Goal: Feedback & Contribution: Leave review/rating

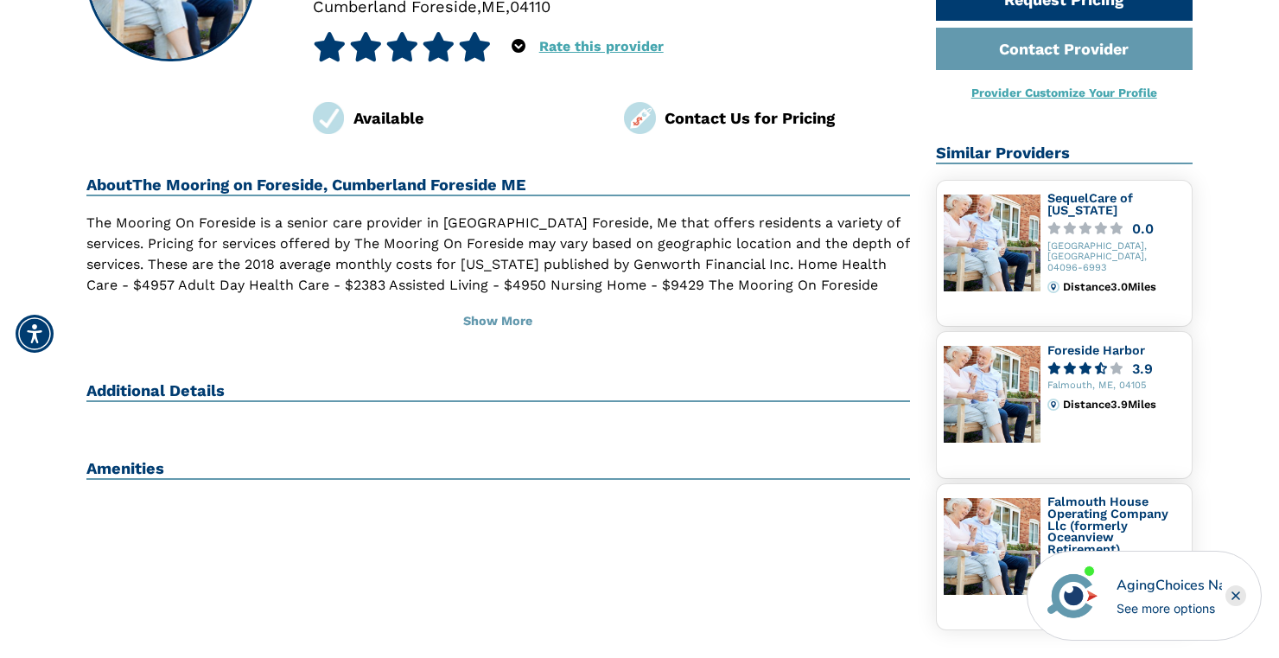
scroll to position [268, 0]
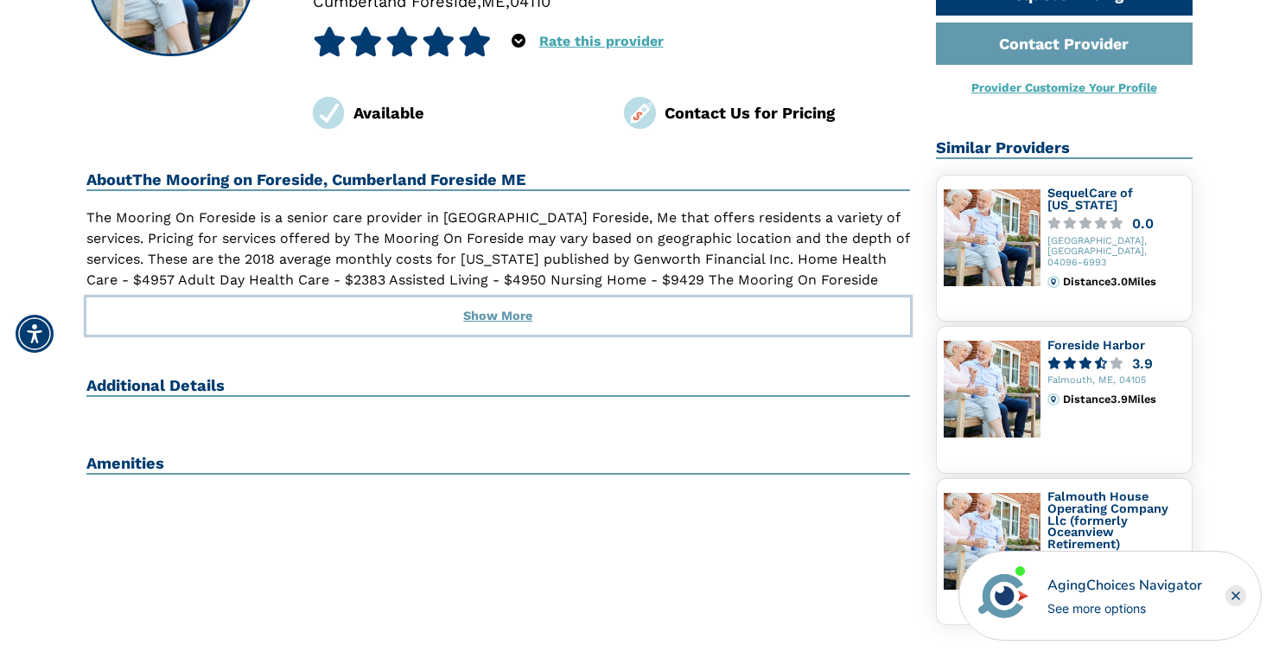
click at [500, 314] on button "Show More" at bounding box center [498, 316] width 824 height 38
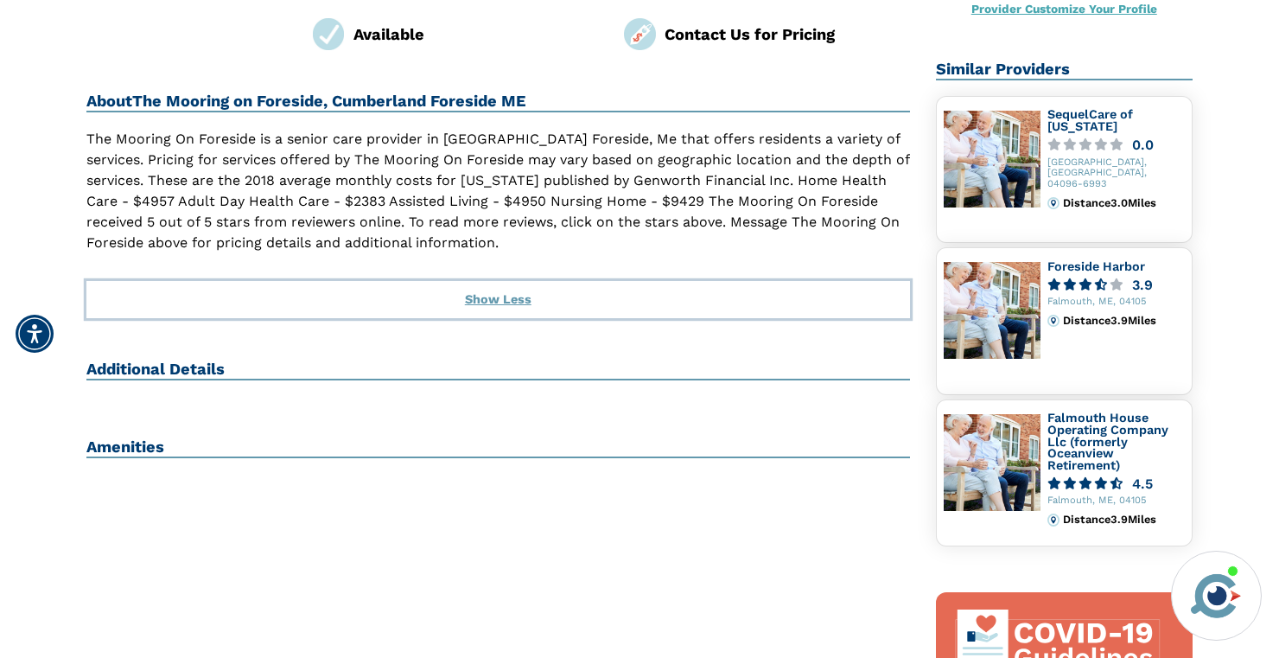
scroll to position [310, 0]
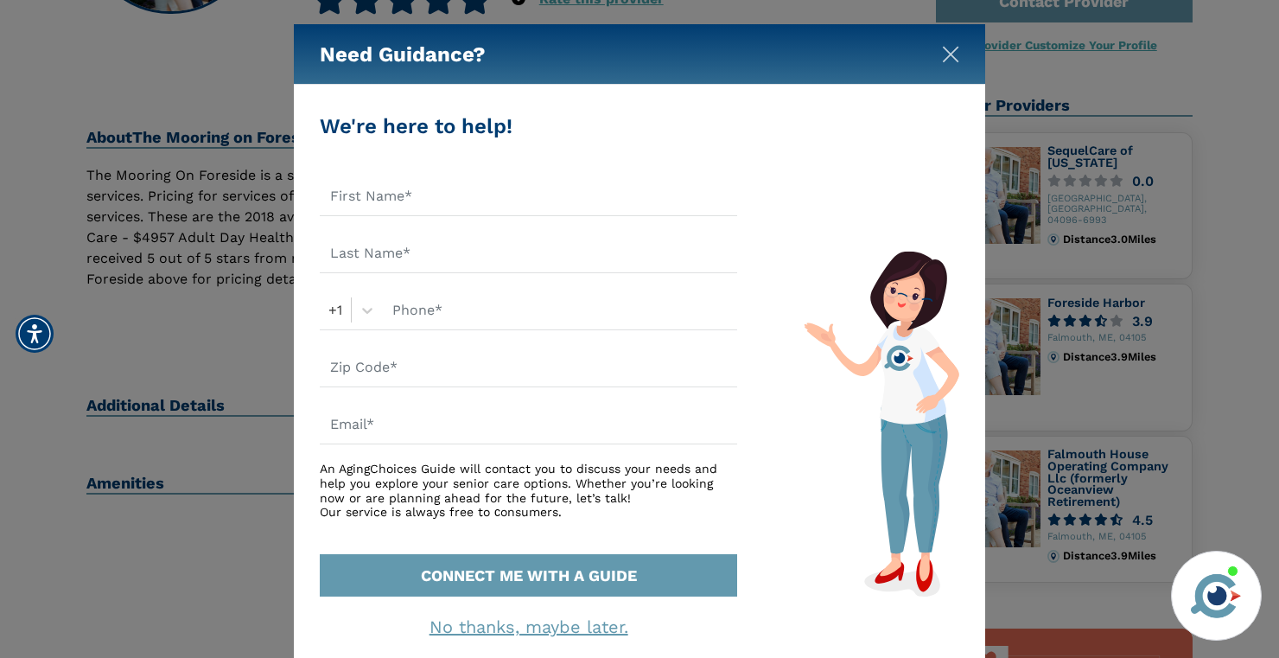
click at [953, 55] on img "Close" at bounding box center [950, 54] width 17 height 17
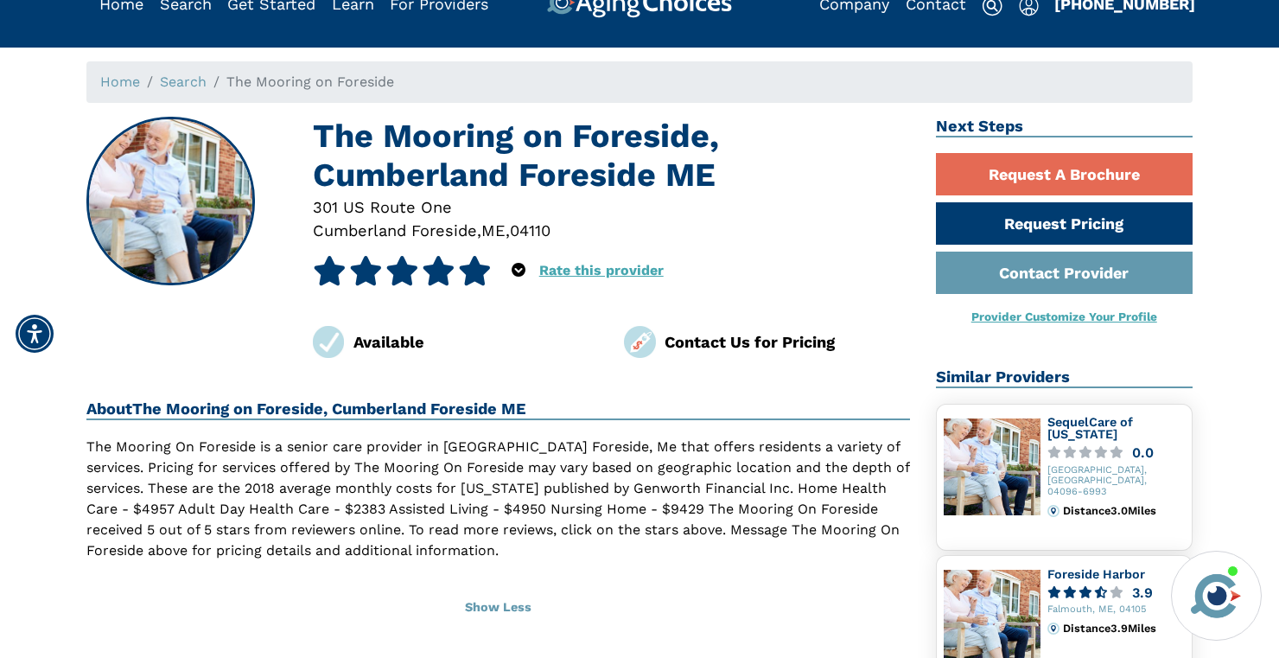
scroll to position [0, 0]
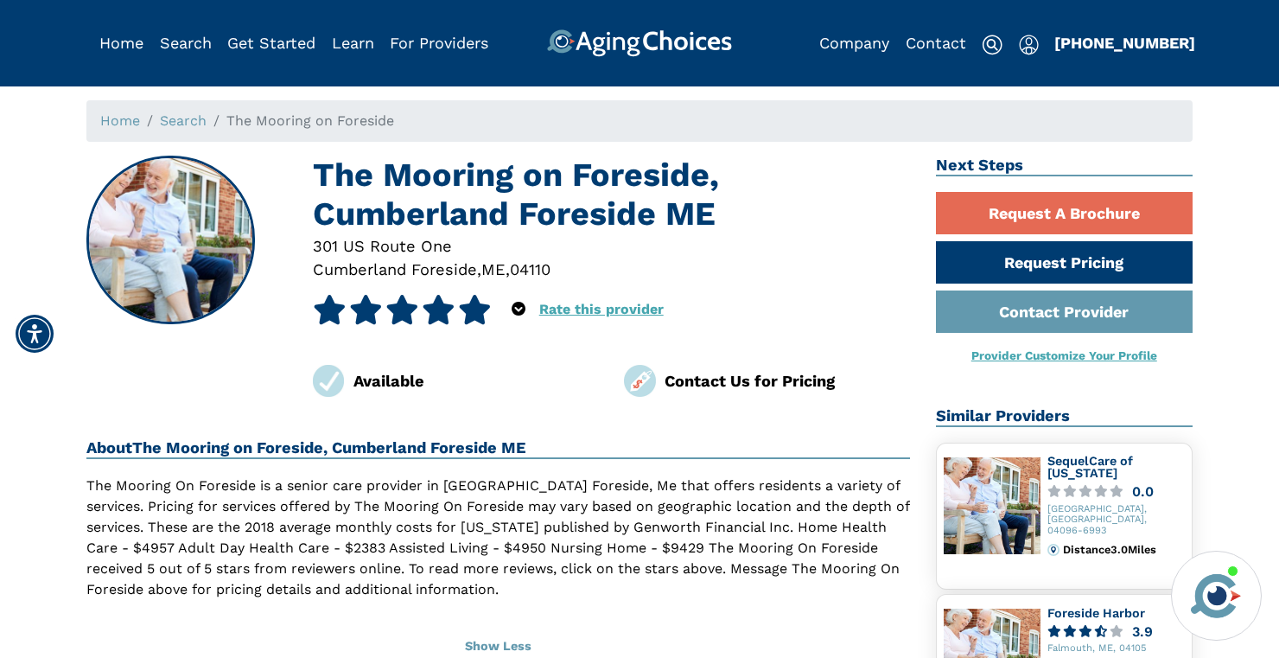
click at [568, 305] on link "Rate this provider" at bounding box center [601, 309] width 124 height 16
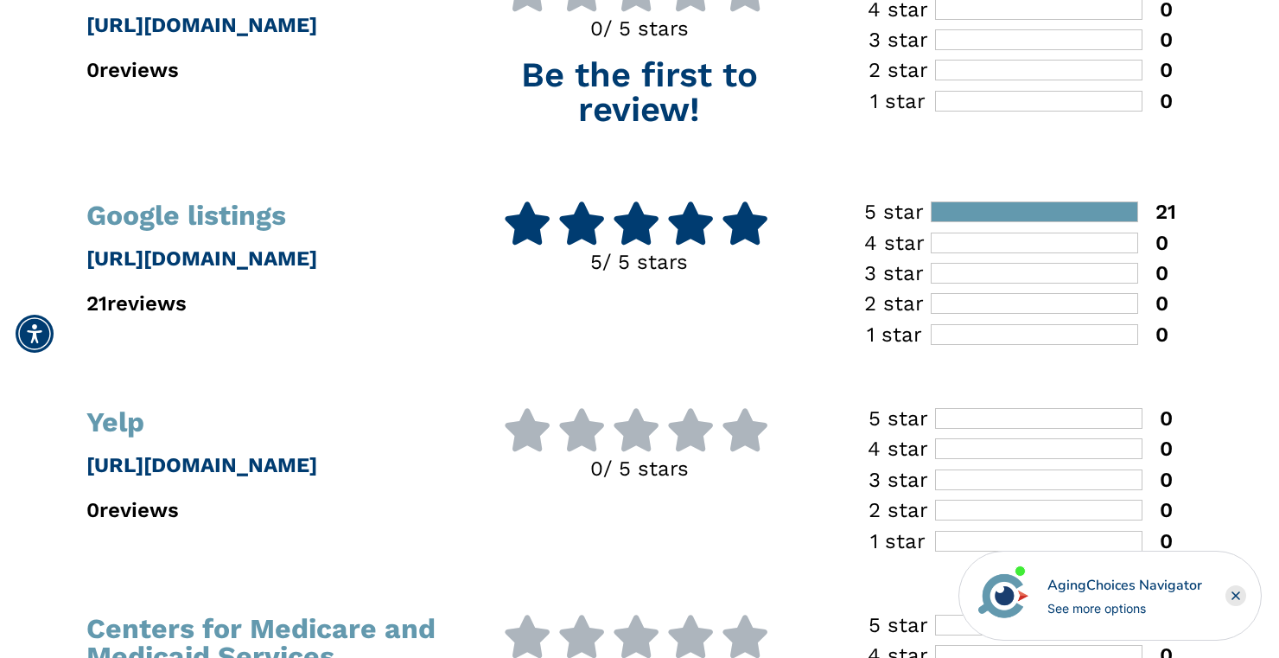
scroll to position [550, 0]
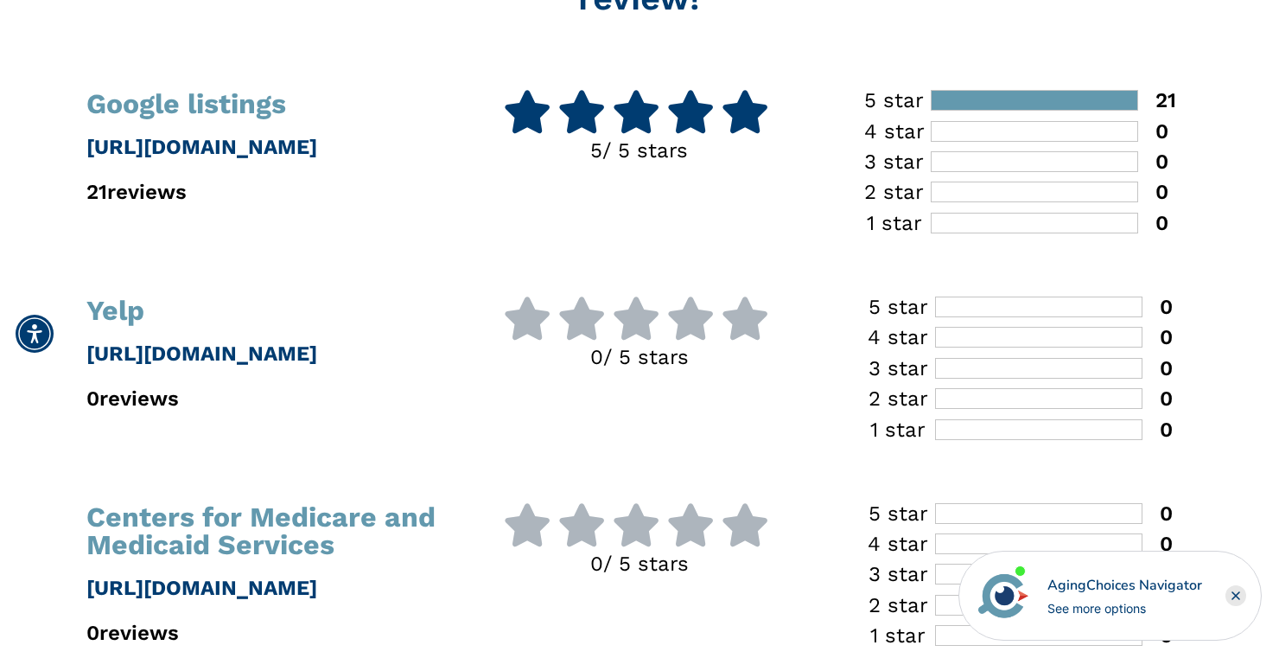
click at [576, 122] on icon at bounding box center [582, 111] width 48 height 43
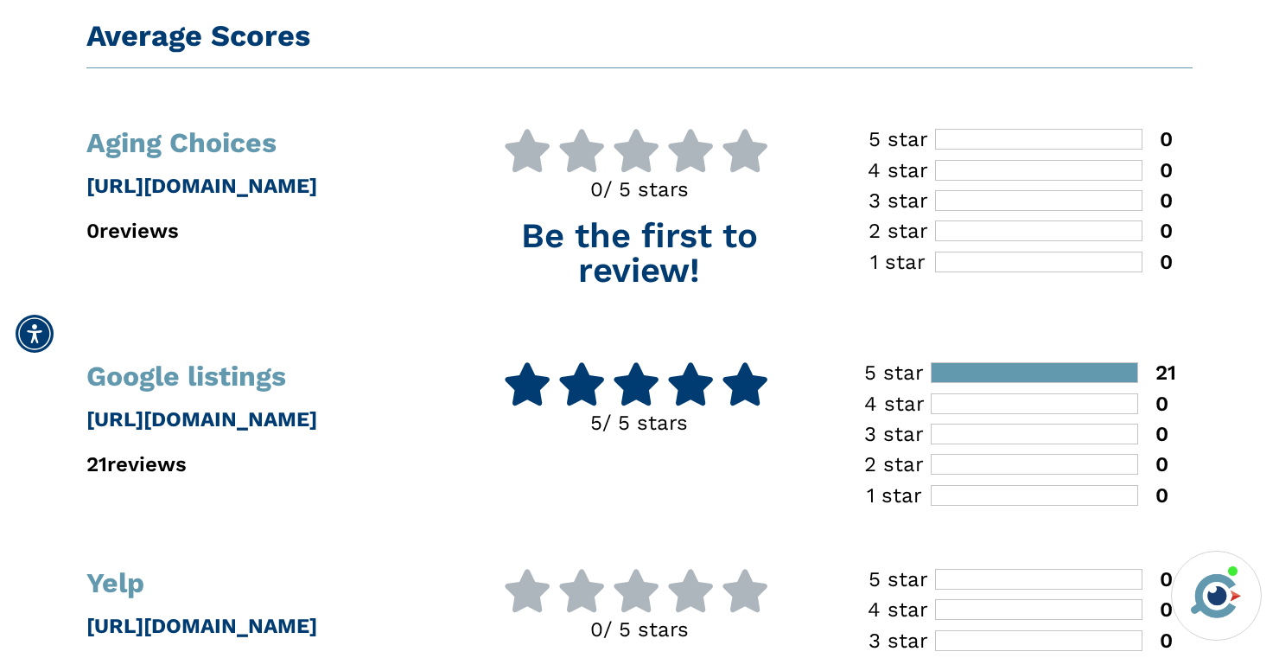
scroll to position [0, 0]
